Goal: Task Accomplishment & Management: Complete application form

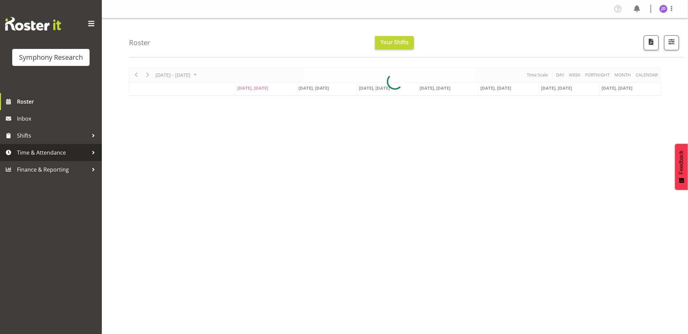
click at [47, 152] on span "Time & Attendance" at bounding box center [52, 152] width 71 height 10
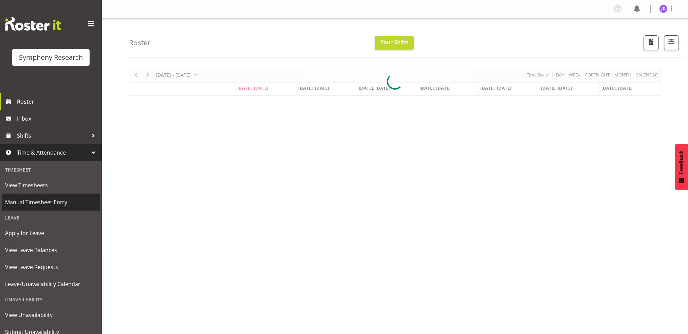
click at [49, 202] on span "Manual Timesheet Entry" at bounding box center [51, 202] width 92 height 10
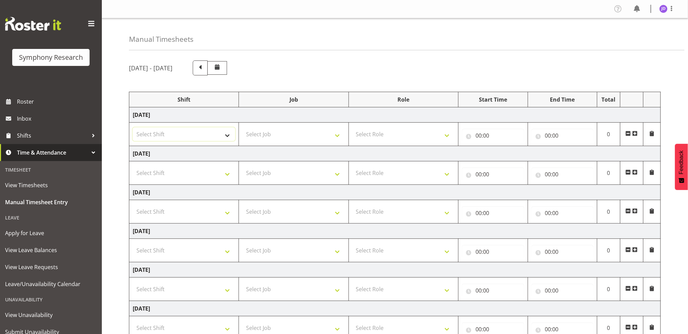
click at [227, 135] on select "Select Shift !!Weekend Residential (Roster IT Shift Label) *Business 9/10am ~ 4…" at bounding box center [184, 134] width 103 height 14
click at [336, 138] on select "Select Job 550060 IF Admin 553492 World Poll Aus Wave 2 Main 2025 553493 World …" at bounding box center [293, 134] width 103 height 14
select select "10242"
click at [242, 127] on select "Select Job 550060 IF Admin 553492 World Poll Aus Wave 2 Main 2025 553493 World …" at bounding box center [293, 134] width 103 height 14
click at [227, 136] on select "Select Shift !!Weekend Residential (Roster IT Shift Label) *Business 9/10am ~ 4…" at bounding box center [184, 134] width 103 height 14
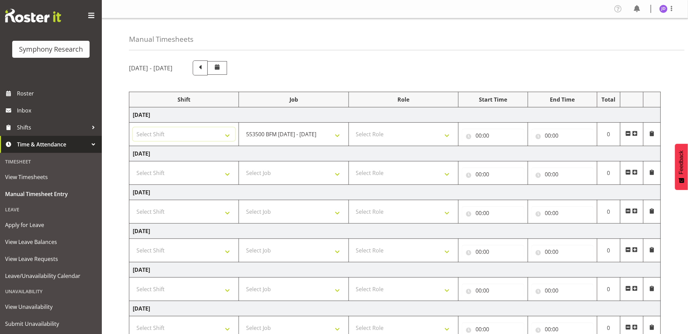
scroll to position [26, 0]
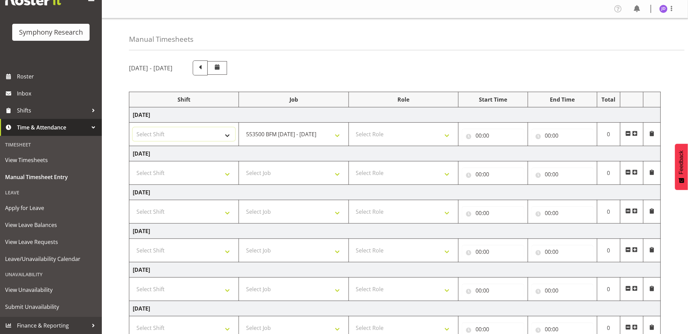
click at [228, 136] on select "Select Shift !!Weekend Residential (Roster IT Shift Label) *Business 9/10am ~ 4…" at bounding box center [184, 134] width 103 height 14
select select "26078"
click at [133, 127] on select "Select Shift !!Weekend Residential (Roster IT Shift Label) *Business 9/10am ~ 4…" at bounding box center [184, 134] width 103 height 14
click at [448, 135] on select "Select Role Briefing Interviewing" at bounding box center [403, 134] width 103 height 14
select select "297"
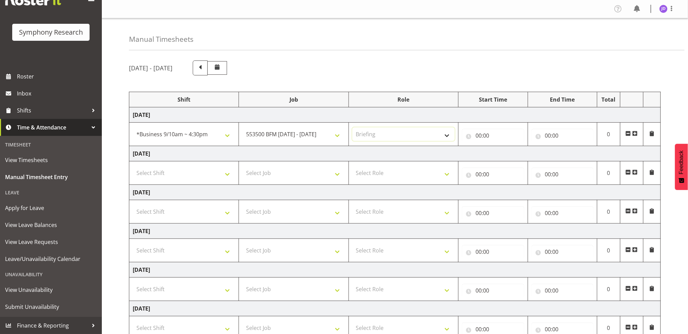
click at [352, 127] on select "Select Role Briefing Interviewing" at bounding box center [403, 134] width 103 height 14
click at [481, 133] on input "00:00" at bounding box center [493, 136] width 62 height 14
click at [507, 152] on select "00 01 02 03 04 05 06 07 08 09 10 11 12 13 14 15 16 17 18 19 20 21 22 23" at bounding box center [508, 153] width 15 height 14
select select "8"
click at [501, 146] on select "00 01 02 03 04 05 06 07 08 09 10 11 12 13 14 15 16 17 18 19 20 21 22 23" at bounding box center [508, 153] width 15 height 14
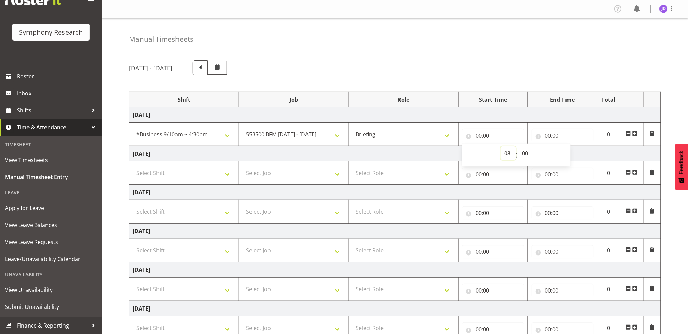
type input "08:00"
click at [526, 152] on select "00 01 02 03 04 05 06 07 08 09 10 11 12 13 14 15 16 17 18 19 20 21 22 23 24 25 2…" at bounding box center [525, 153] width 15 height 14
select select "27"
click at [518, 146] on select "00 01 02 03 04 05 06 07 08 09 10 11 12 13 14 15 16 17 18 19 20 21 22 23 24 25 2…" at bounding box center [525, 153] width 15 height 14
type input "08:27"
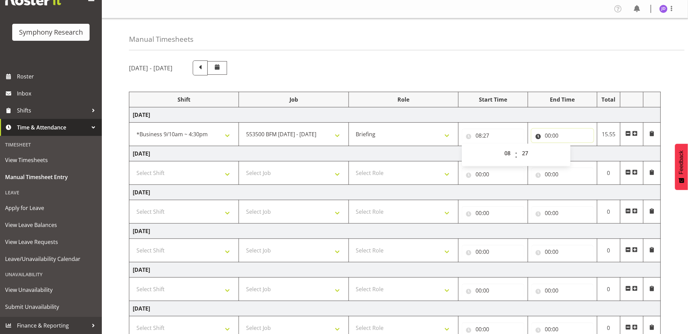
click at [549, 135] on input "00:00" at bounding box center [563, 136] width 62 height 14
click at [576, 153] on select "00 01 02 03 04 05 06 07 08 09 10 11 12 13 14 15 16 17 18 19 20 21 22 23" at bounding box center [577, 153] width 15 height 14
select select "8"
click at [570, 146] on select "00 01 02 03 04 05 06 07 08 09 10 11 12 13 14 15 16 17 18 19 20 21 22 23" at bounding box center [577, 153] width 15 height 14
type input "08:00"
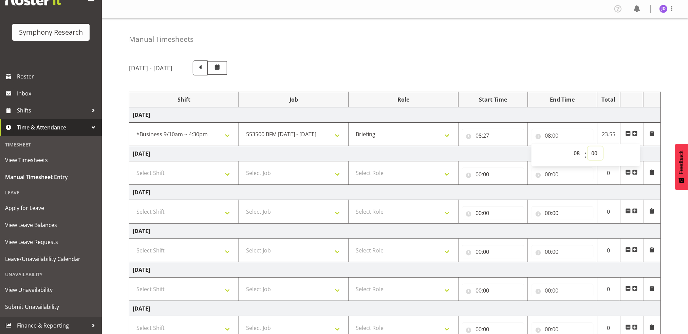
click at [595, 153] on select "00 01 02 03 04 05 06 07 08 09 10 11 12 13 14 15 16 17 18 19 20 21 22 23 24 25 2…" at bounding box center [595, 153] width 15 height 14
select select "39"
click at [588, 146] on select "00 01 02 03 04 05 06 07 08 09 10 11 12 13 14 15 16 17 18 19 20 21 22 23 24 25 2…" at bounding box center [595, 153] width 15 height 14
type input "08:39"
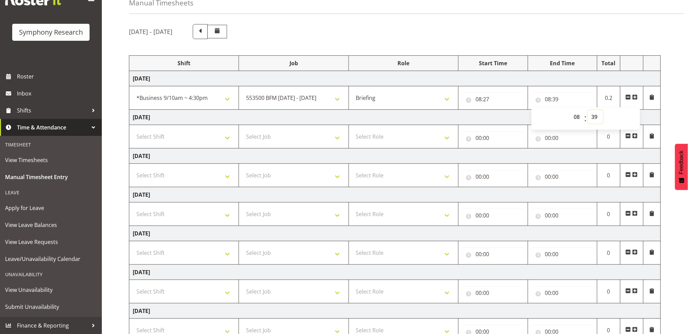
scroll to position [89, 0]
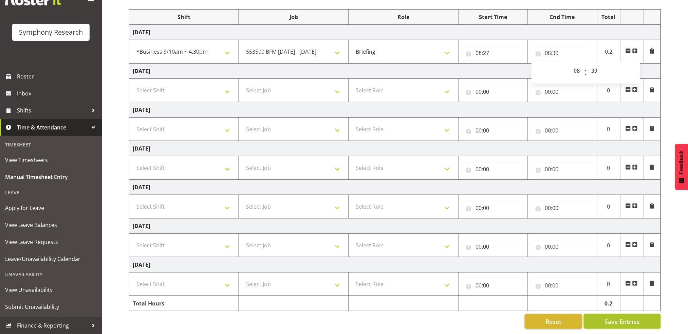
click at [633, 314] on button "Save Entries" at bounding box center [622, 321] width 77 height 15
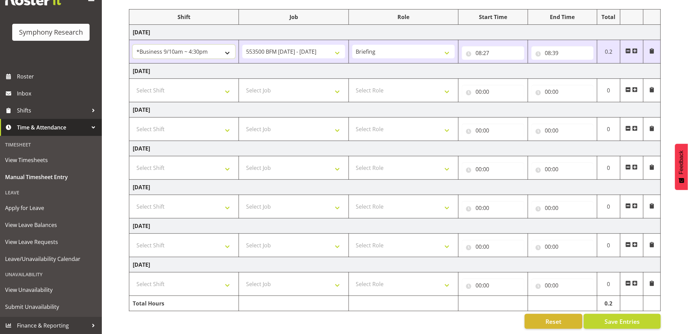
click at [227, 47] on select "!!Weekend Residential (Roster IT Shift Label) *Business 9/10am ~ 4:30pm *Busine…" at bounding box center [184, 52] width 103 height 14
click at [636, 48] on span at bounding box center [634, 50] width 5 height 5
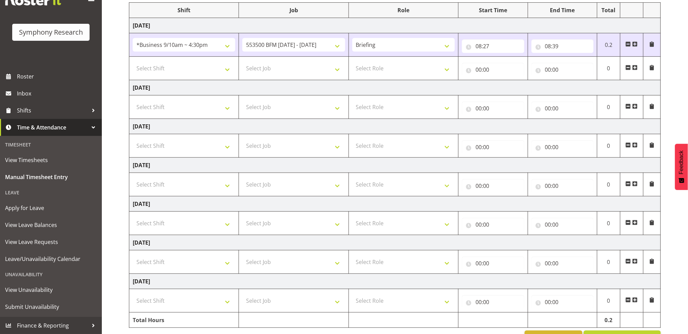
click at [629, 66] on span at bounding box center [628, 67] width 5 height 5
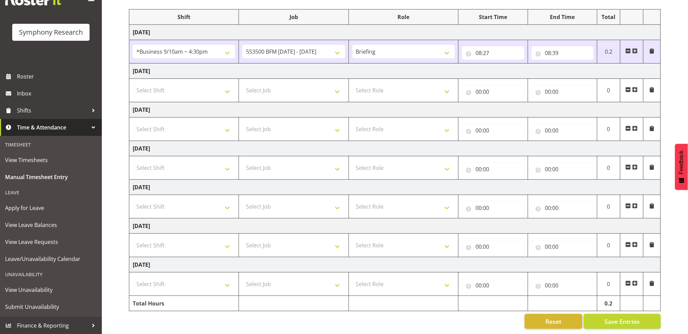
click at [637, 48] on span at bounding box center [634, 50] width 5 height 5
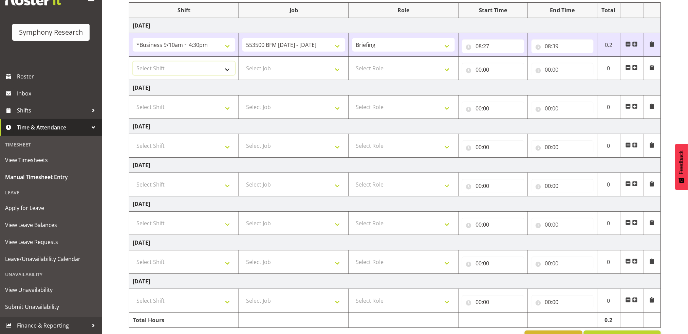
click at [228, 70] on select "Select Shift !!Weekend Residential (Roster IT Shift Label) *Business 9/10am ~ 4…" at bounding box center [184, 68] width 103 height 14
select select "26078"
click at [133, 61] on select "Select Shift !!Weekend Residential (Roster IT Shift Label) *Business 9/10am ~ 4…" at bounding box center [184, 68] width 103 height 14
click at [338, 70] on select "Select Job 550060 IF Admin 553492 World Poll Aus Wave 2 Main 2025 553493 World …" at bounding box center [293, 68] width 103 height 14
select select "10242"
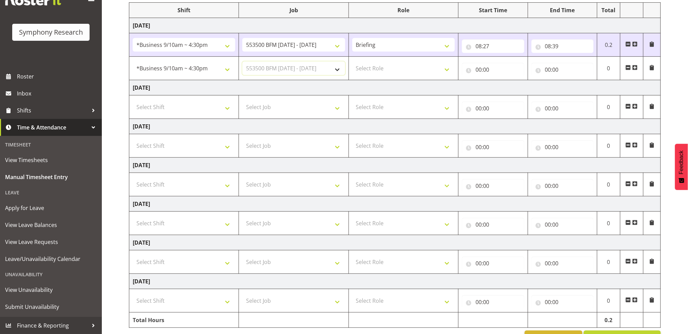
click at [242, 61] on select "Select Job 550060 IF Admin 553492 World Poll Aus Wave 2 Main 2025 553493 World …" at bounding box center [293, 68] width 103 height 14
click at [448, 71] on select "Select Role Briefing Interviewing" at bounding box center [403, 68] width 103 height 14
select select "47"
click at [352, 61] on select "Select Role Briefing Interviewing" at bounding box center [403, 68] width 103 height 14
click at [479, 69] on input "00:00" at bounding box center [493, 70] width 62 height 14
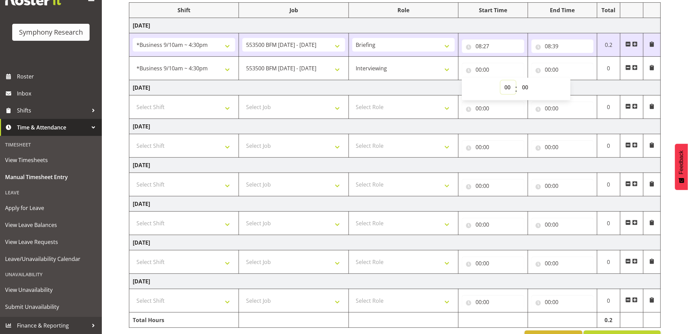
click at [506, 87] on select "00 01 02 03 04 05 06 07 08 09 10 11 12 13 14 15 16 17 18 19 20 21 22 23" at bounding box center [508, 87] width 15 height 14
select select "8"
click at [501, 80] on select "00 01 02 03 04 05 06 07 08 09 10 11 12 13 14 15 16 17 18 19 20 21 22 23" at bounding box center [508, 87] width 15 height 14
type input "08:00"
click at [525, 86] on select "00 01 02 03 04 05 06 07 08 09 10 11 12 13 14 15 16 17 18 19 20 21 22 23 24 25 2…" at bounding box center [525, 87] width 15 height 14
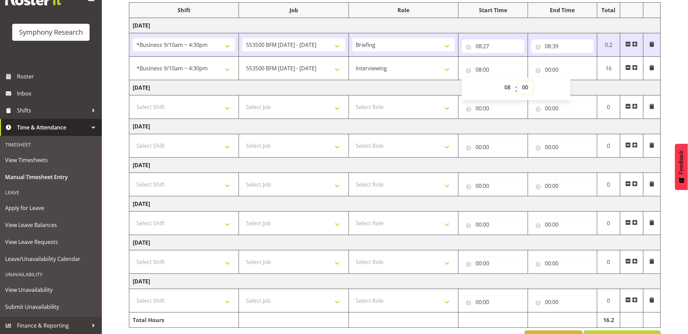
select select "39"
click at [518, 80] on select "00 01 02 03 04 05 06 07 08 09 10 11 12 13 14 15 16 17 18 19 20 21 22 23 24 25 2…" at bounding box center [525, 87] width 15 height 14
type input "08:39"
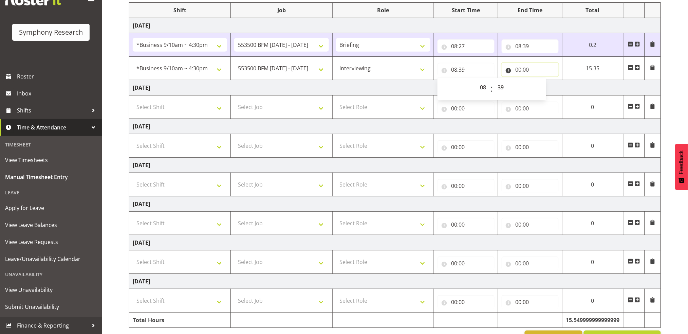
drag, startPoint x: 517, startPoint y: 70, endPoint x: 543, endPoint y: 83, distance: 28.6
click at [518, 70] on input "00:00" at bounding box center [530, 70] width 57 height 14
click at [546, 86] on select "00 01 02 03 04 05 06 07 08 09 10 11 12 13 14 15 16 17 18 19 20 21 22 23" at bounding box center [547, 87] width 15 height 14
select select "12"
click at [540, 80] on select "00 01 02 03 04 05 06 07 08 09 10 11 12 13 14 15 16 17 18 19 20 21 22 23" at bounding box center [547, 87] width 15 height 14
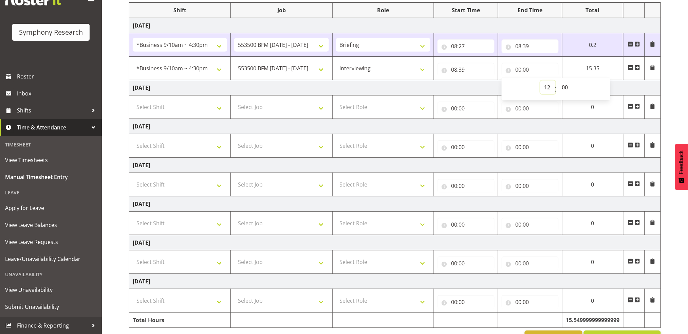
type input "12:00"
click at [565, 88] on select "00 01 02 03 04 05 06 07 08 09 10 11 12 13 14 15 16 17 18 19 20 21 22 23 24 25 2…" at bounding box center [565, 87] width 15 height 14
select select "30"
click at [573, 80] on select "00 01 02 03 04 05 06 07 08 09 10 11 12 13 14 15 16 17 18 19 20 21 22 23 24 25 2…" at bounding box center [565, 87] width 15 height 14
type input "12:30"
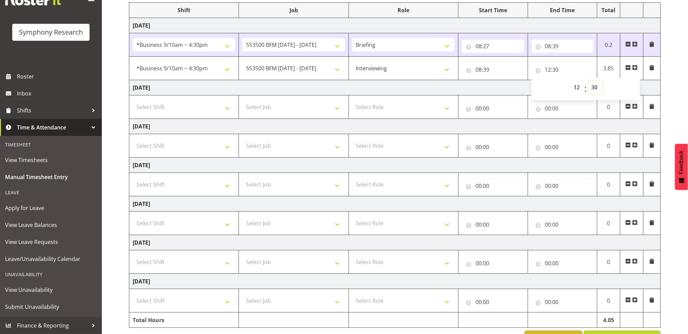
scroll to position [113, 0]
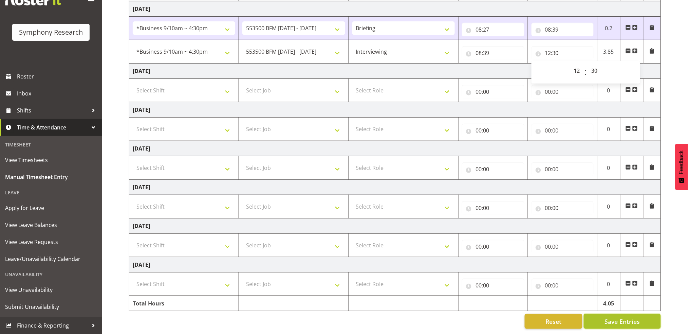
click at [631, 317] on span "Save Entries" at bounding box center [622, 321] width 35 height 9
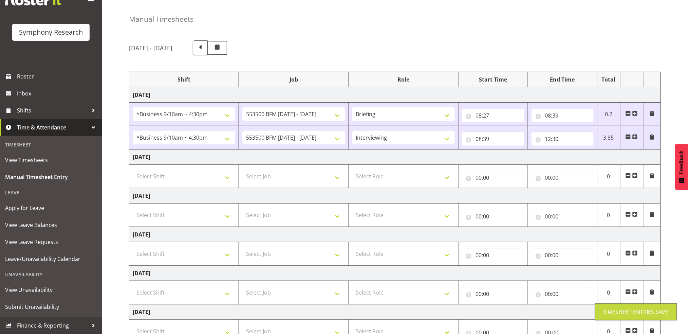
scroll to position [17, 0]
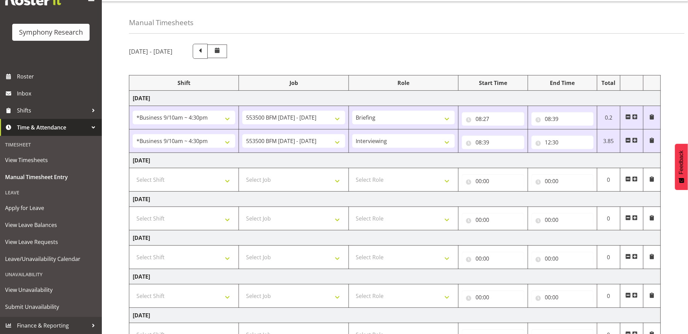
click at [636, 140] on span at bounding box center [634, 139] width 5 height 5
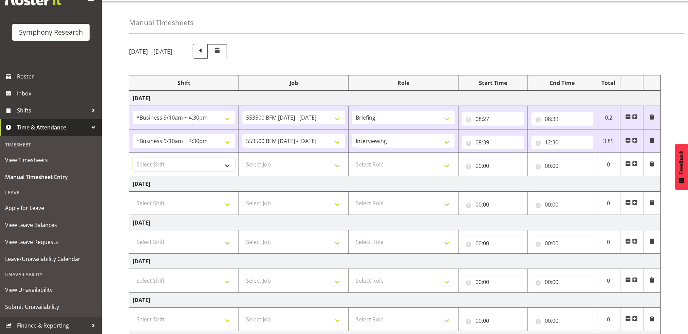
click at [227, 166] on select "Select Shift !!Weekend Residential (Roster IT Shift Label) *Business 9/10am ~ 4…" at bounding box center [184, 165] width 103 height 14
select select "26078"
click at [133, 158] on select "Select Shift !!Weekend Residential (Roster IT Shift Label) *Business 9/10am ~ 4…" at bounding box center [184, 165] width 103 height 14
click at [335, 164] on select "Select Job 550060 IF Admin 553492 World Poll Aus Wave 2 Main 2025 553493 World …" at bounding box center [293, 165] width 103 height 14
select select "10242"
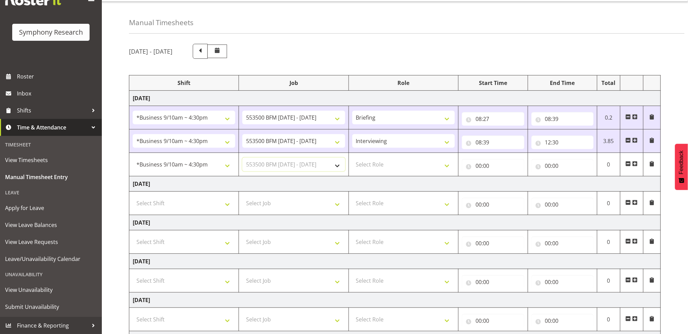
click at [242, 158] on select "Select Job 550060 IF Admin 553492 World Poll Aus Wave 2 Main 2025 553493 World …" at bounding box center [293, 165] width 103 height 14
drag, startPoint x: 448, startPoint y: 166, endPoint x: 446, endPoint y: 170, distance: 4.4
click at [448, 166] on select "Select Role Briefing Interviewing" at bounding box center [403, 165] width 103 height 14
select select "47"
click at [352, 158] on select "Select Role Briefing Interviewing" at bounding box center [403, 165] width 103 height 14
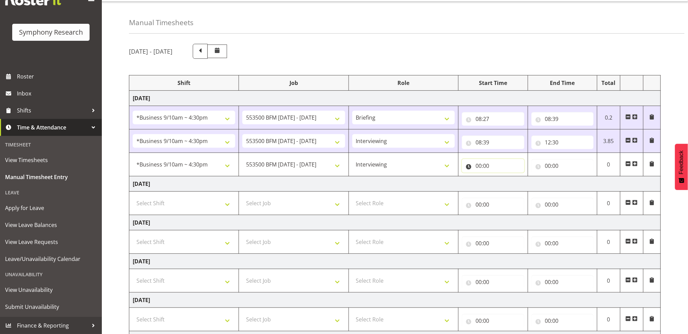
click at [478, 166] on input "00:00" at bounding box center [493, 166] width 62 height 14
click at [507, 182] on select "00 01 02 03 04 05 06 07 08 09 10 11 12 13 14 15 16 17 18 19 20 21 22 23" at bounding box center [508, 184] width 15 height 14
select select "13"
click at [501, 177] on select "00 01 02 03 04 05 06 07 08 09 10 11 12 13 14 15 16 17 18 19 20 21 22 23" at bounding box center [508, 184] width 15 height 14
type input "13:00"
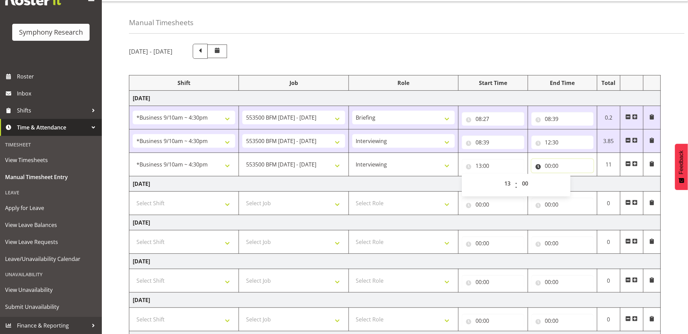
drag, startPoint x: 547, startPoint y: 164, endPoint x: 558, endPoint y: 168, distance: 12.1
click at [547, 164] on input "00:00" at bounding box center [563, 166] width 62 height 14
click at [575, 182] on select "00 01 02 03 04 05 06 07 08 09 10 11 12 13 14 15 16 17 18 19 20 21 22 23" at bounding box center [577, 184] width 15 height 14
select select "16"
click at [570, 177] on select "00 01 02 03 04 05 06 07 08 09 10 11 12 13 14 15 16 17 18 19 20 21 22 23" at bounding box center [577, 184] width 15 height 14
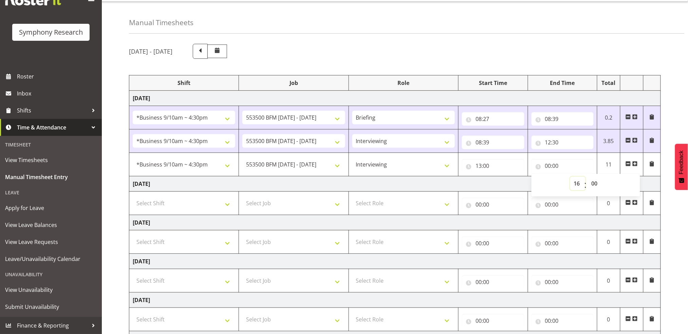
type input "16:00"
click at [595, 181] on select "00 01 02 03 04 05 06 07 08 09 10 11 12 13 14 15 16 17 18 19 20 21 22 23 24 25 2…" at bounding box center [595, 184] width 15 height 14
select select "30"
click at [588, 177] on select "00 01 02 03 04 05 06 07 08 09 10 11 12 13 14 15 16 17 18 19 20 21 22 23 24 25 2…" at bounding box center [595, 184] width 15 height 14
type input "16:30"
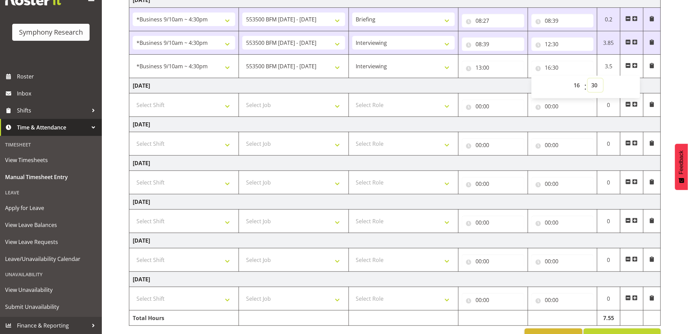
scroll to position [136, 0]
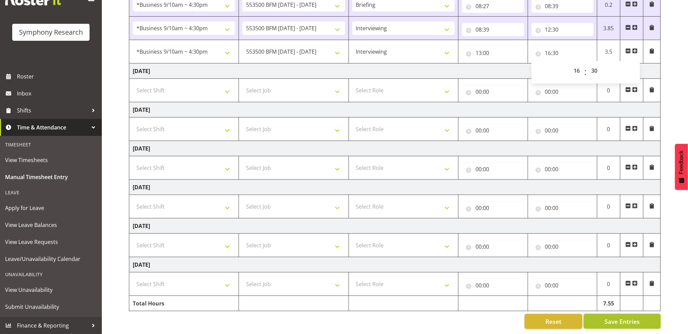
click at [623, 317] on span "Save Entries" at bounding box center [622, 321] width 35 height 9
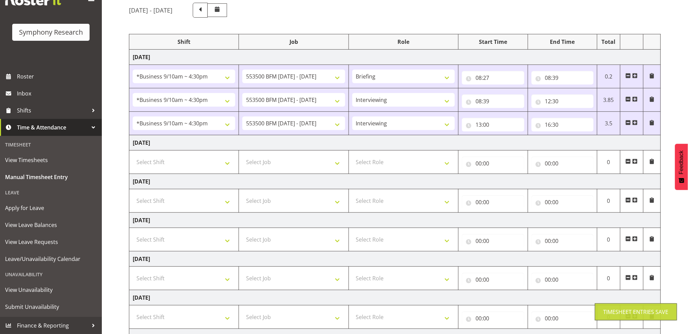
scroll to position [0, 0]
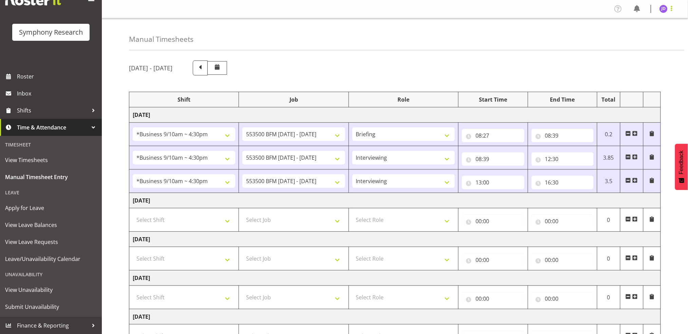
click at [673, 8] on span at bounding box center [672, 8] width 8 height 8
click at [631, 37] on link "Log Out" at bounding box center [643, 36] width 65 height 12
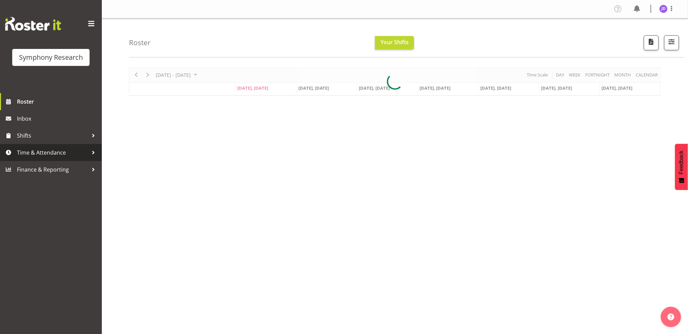
click at [46, 154] on span "Time & Attendance" at bounding box center [52, 152] width 71 height 10
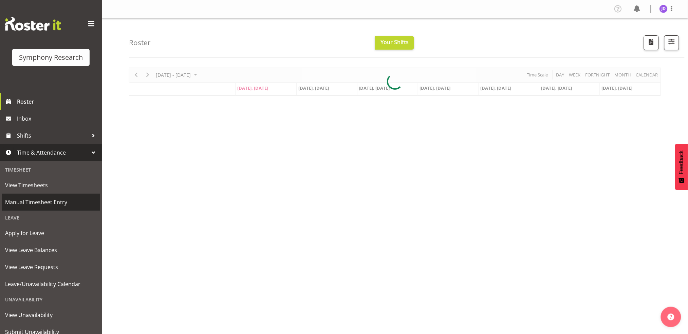
click at [49, 203] on span "Manual Timesheet Entry" at bounding box center [51, 202] width 92 height 10
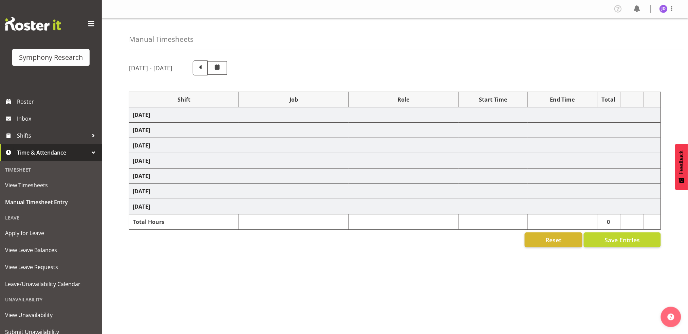
select select "26078"
select select "10242"
select select "26078"
select select "10242"
select select "47"
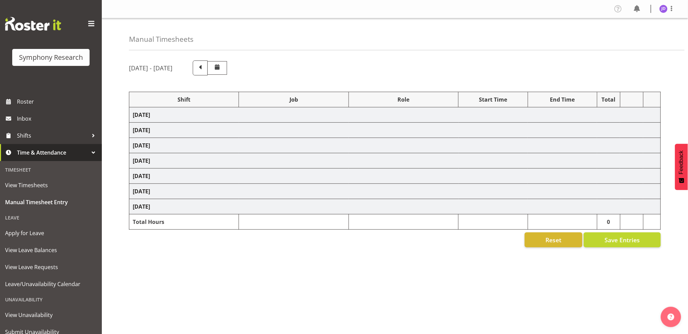
select select "26078"
select select "10242"
select select "47"
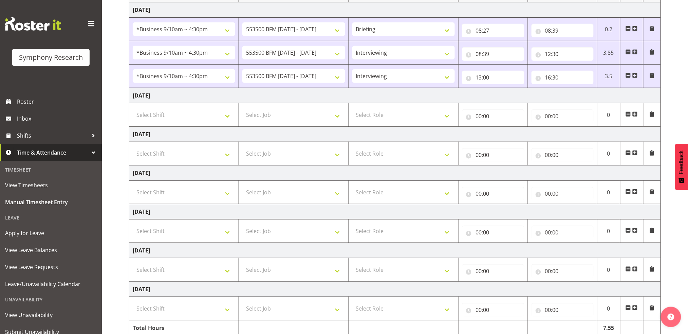
scroll to position [136, 0]
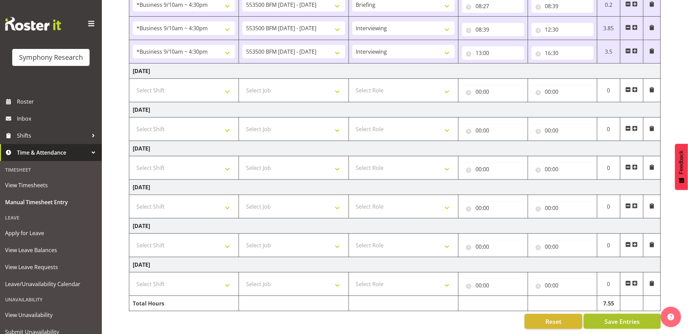
click at [640, 317] on button "Save Entries" at bounding box center [622, 321] width 77 height 15
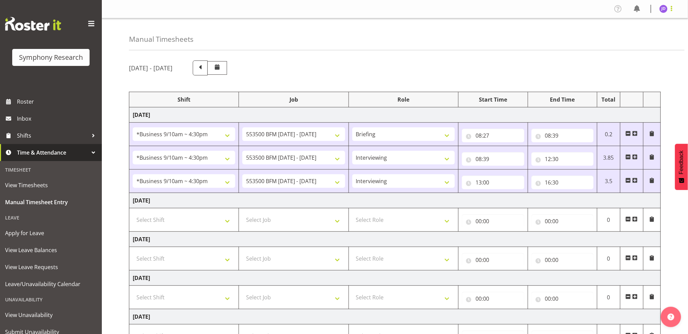
click at [673, 10] on span at bounding box center [672, 8] width 8 height 8
click at [628, 36] on link "Log Out" at bounding box center [643, 36] width 65 height 12
